Goal: Navigation & Orientation: Find specific page/section

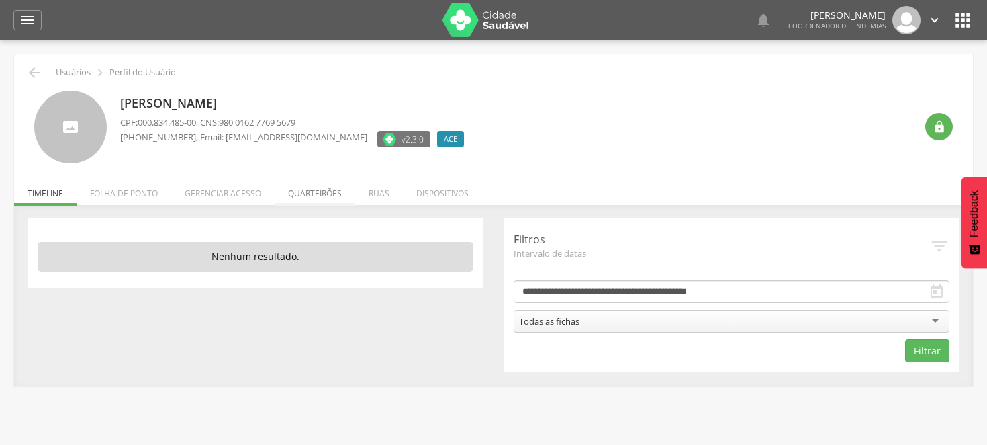
click at [298, 195] on li "Quarteirões" at bounding box center [315, 190] width 81 height 32
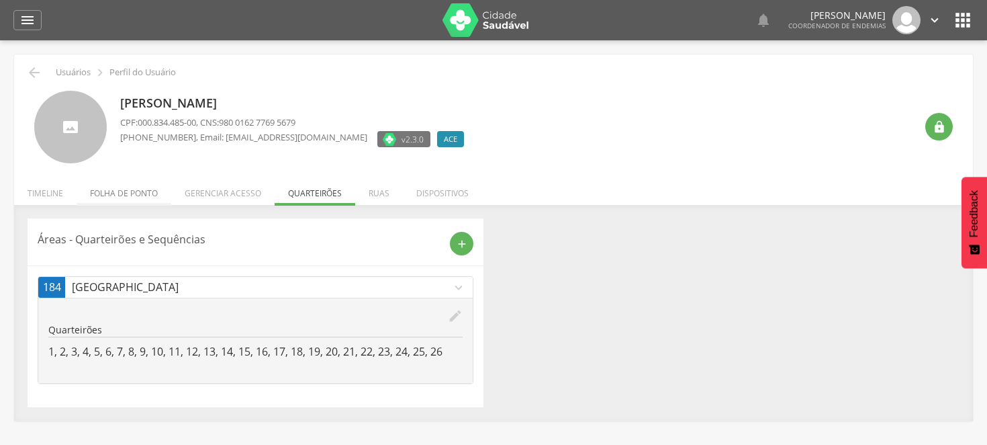
click at [113, 191] on li "Folha de ponto" at bounding box center [124, 190] width 95 height 32
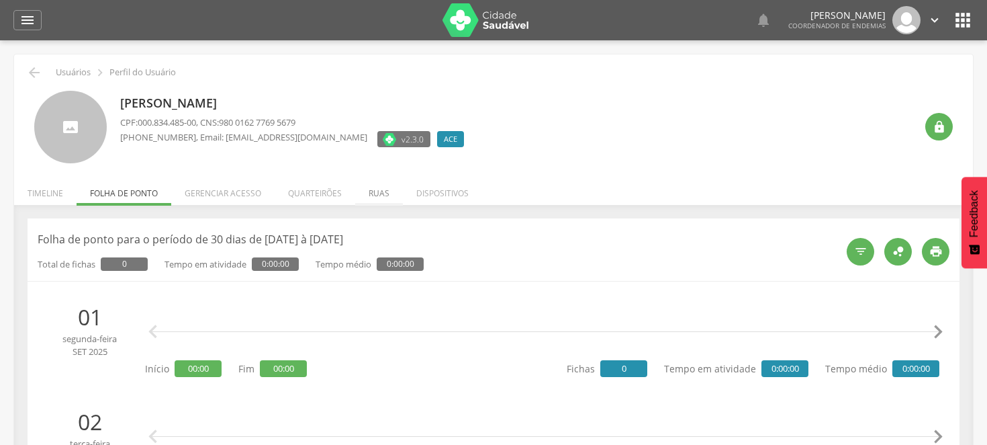
click at [367, 195] on li "Ruas" at bounding box center [379, 190] width 48 height 32
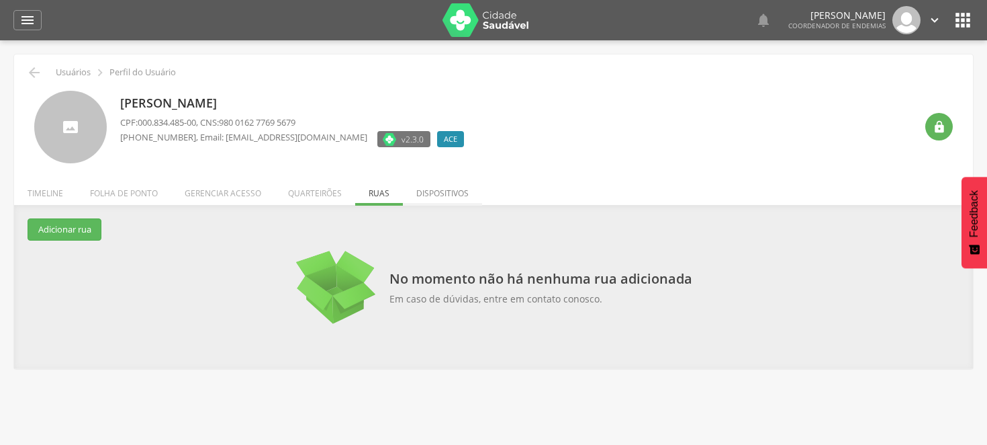
click at [428, 195] on li "Dispositivos" at bounding box center [442, 190] width 79 height 32
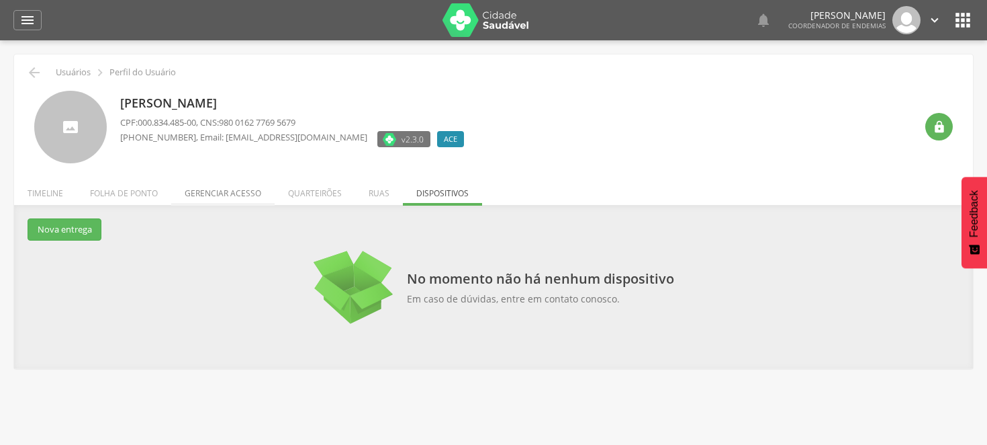
click at [225, 192] on li "Gerenciar acesso" at bounding box center [222, 190] width 103 height 32
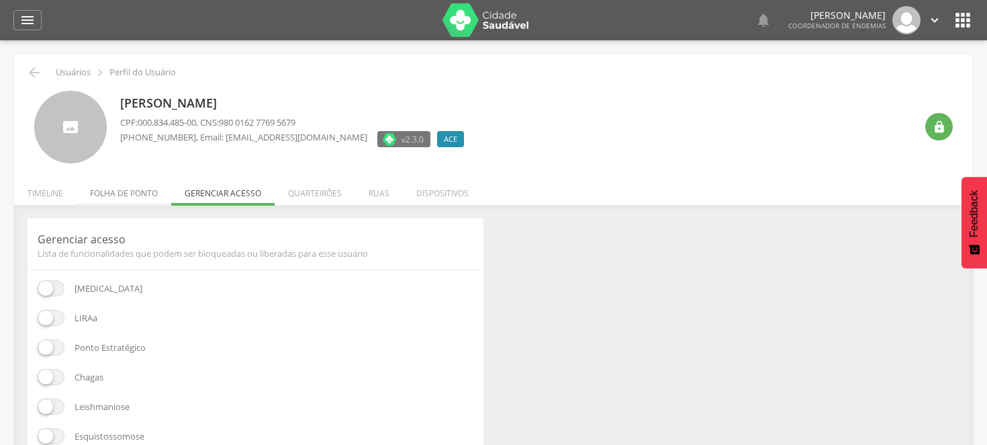
click at [110, 191] on li "Folha de ponto" at bounding box center [124, 190] width 95 height 32
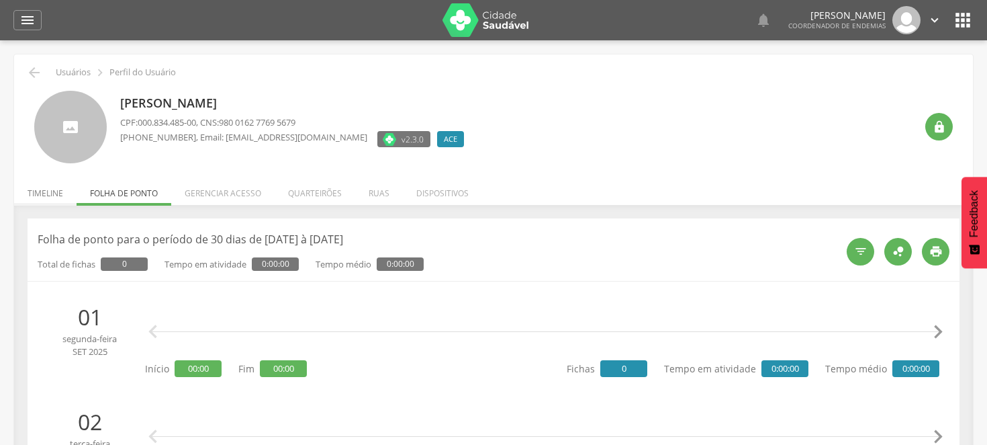
click at [36, 192] on li "Timeline" at bounding box center [45, 190] width 62 height 32
